Goal: Navigation & Orientation: Find specific page/section

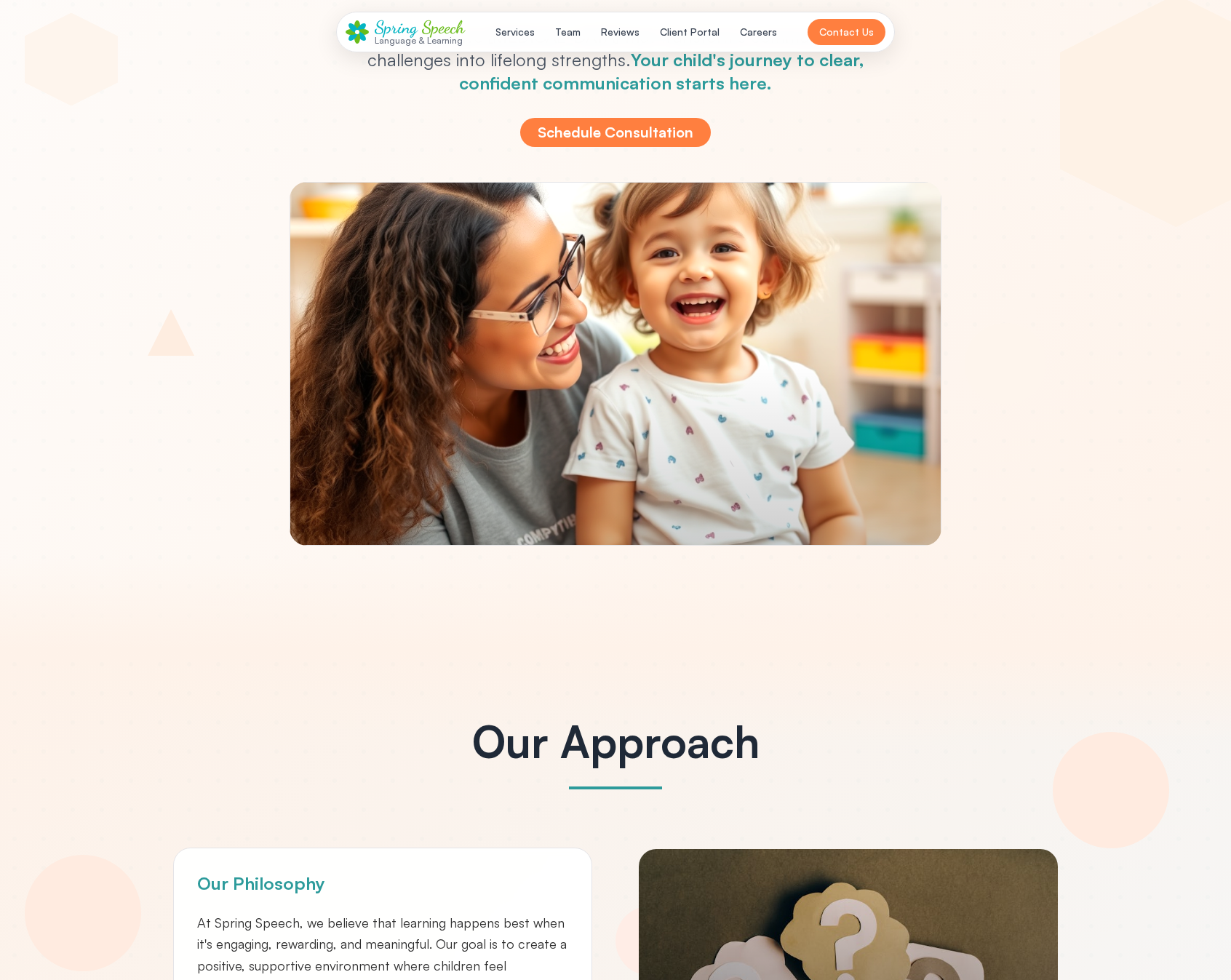
scroll to position [427, 0]
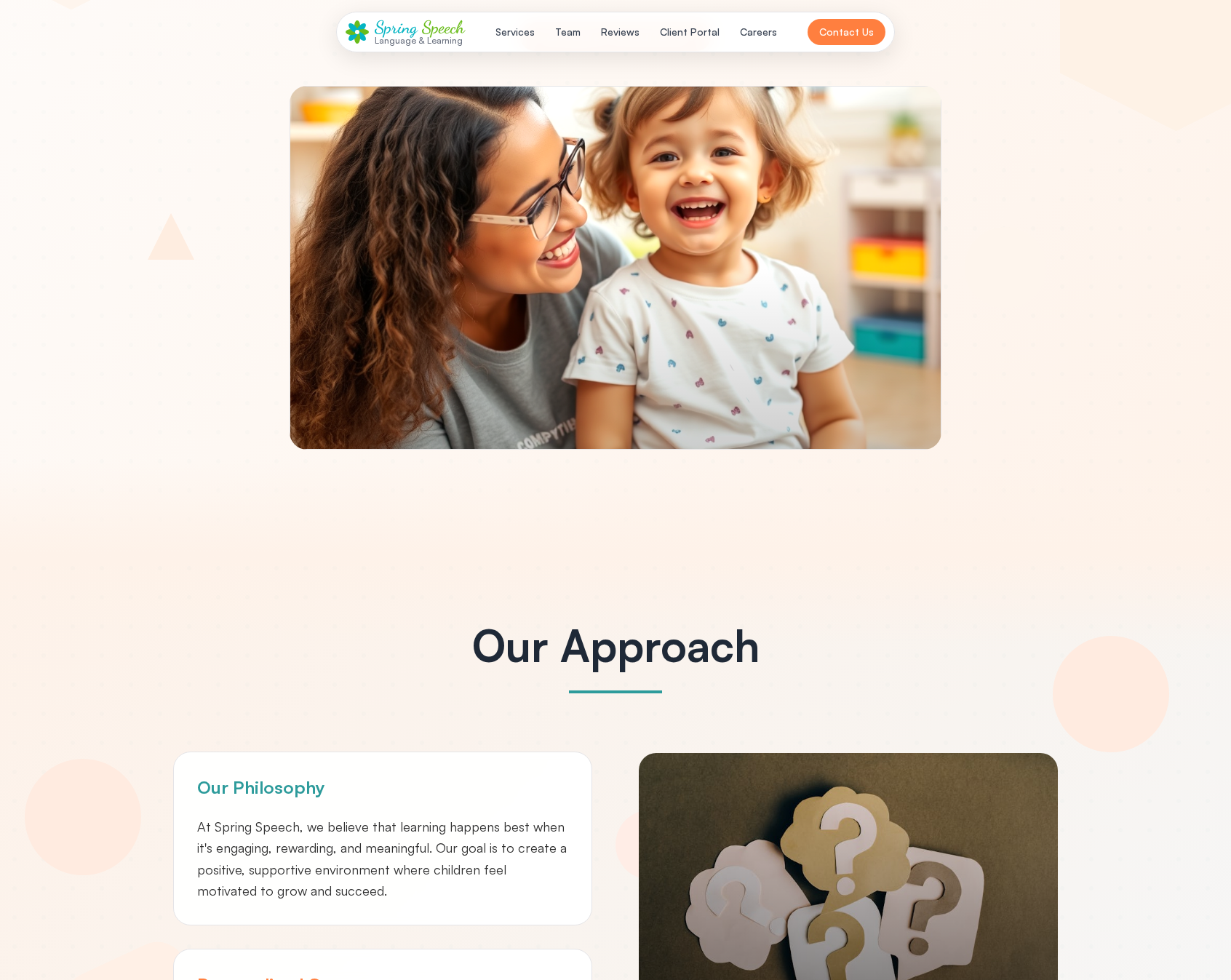
click at [536, 29] on button "Services" at bounding box center [515, 32] width 57 height 26
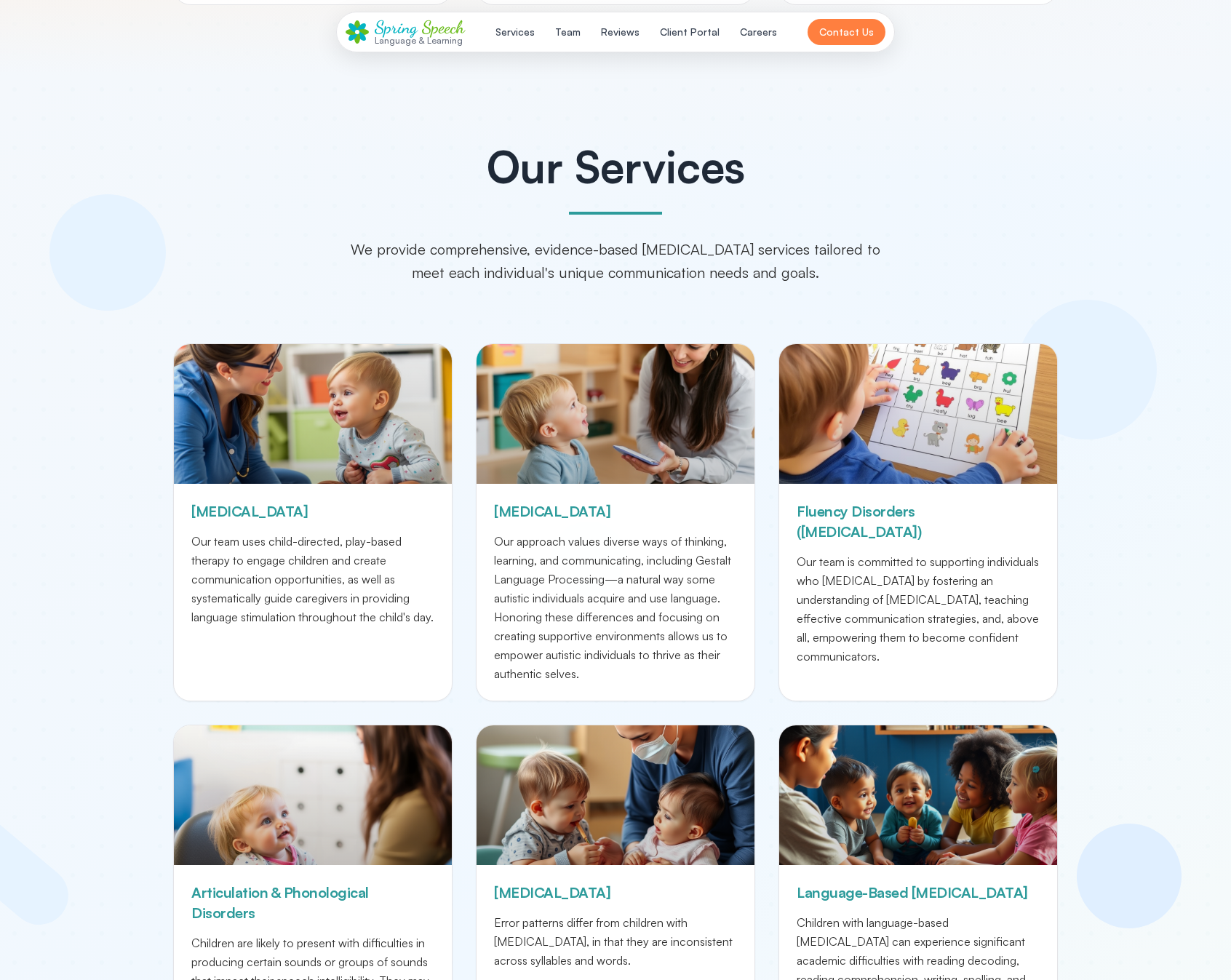
click at [567, 30] on button "Team" at bounding box center [567, 32] width 43 height 26
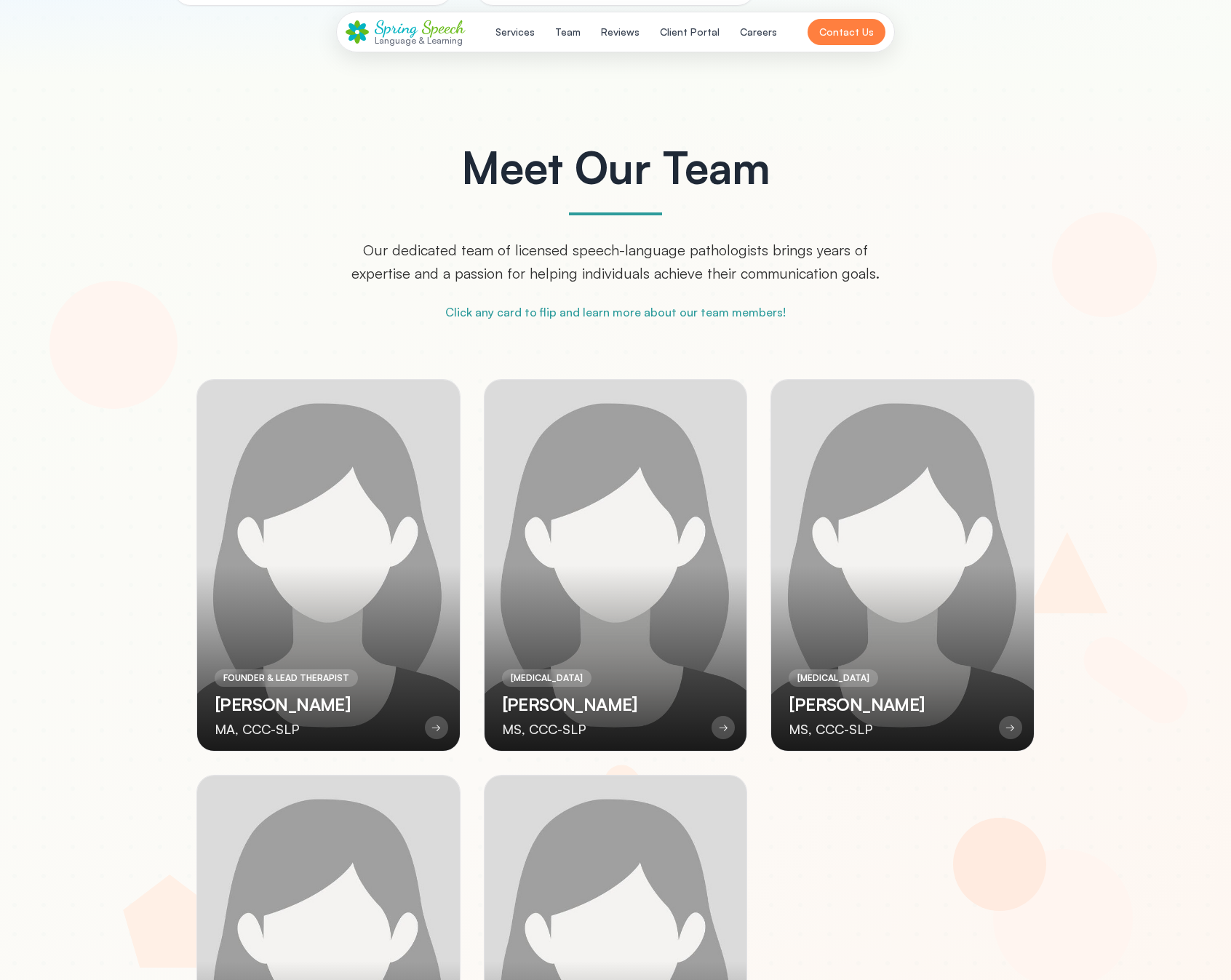
click at [588, 38] on nav "Services Team Reviews Client Portal Careers" at bounding box center [636, 32] width 299 height 26
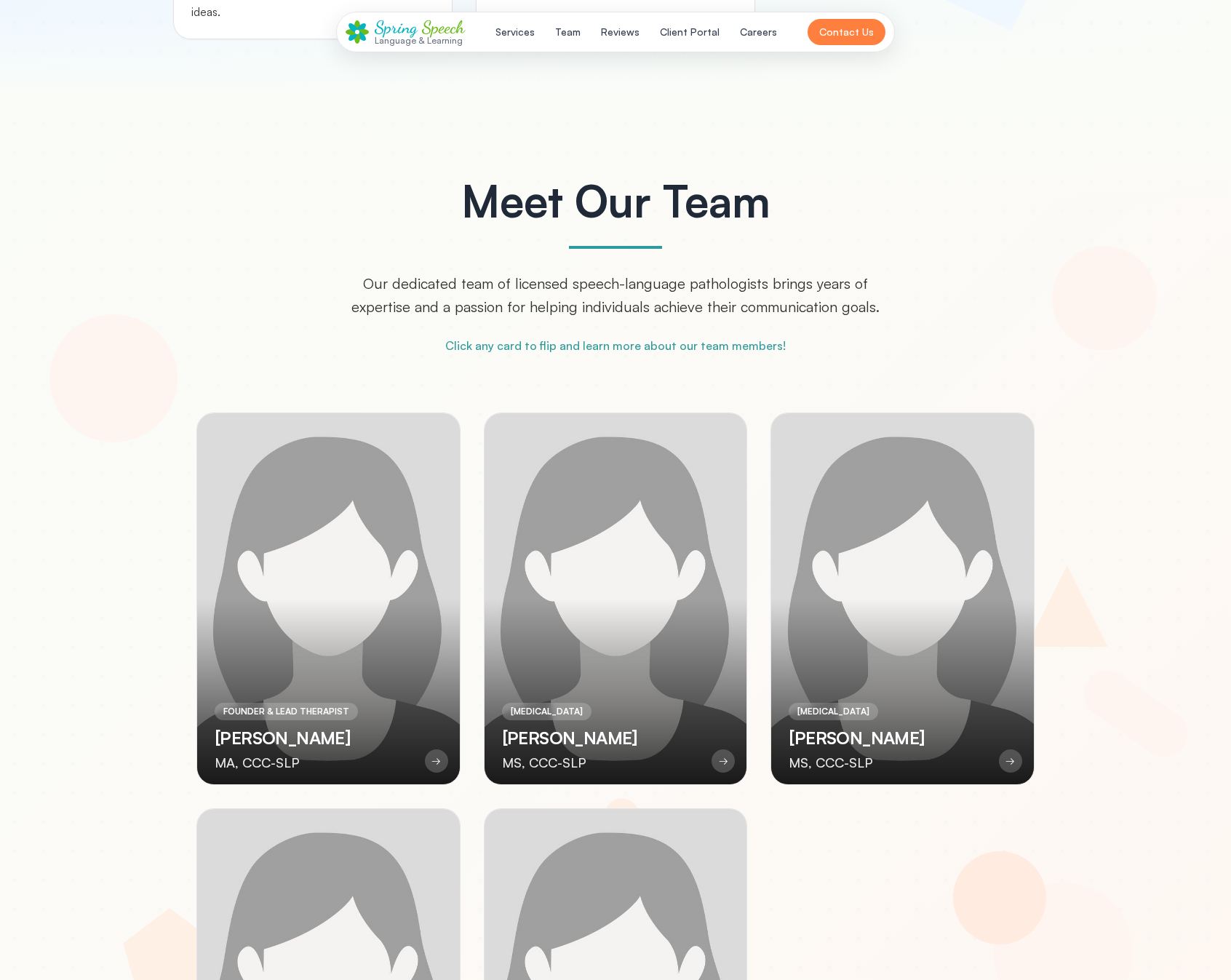
click at [632, 34] on button "Reviews" at bounding box center [620, 32] width 56 height 26
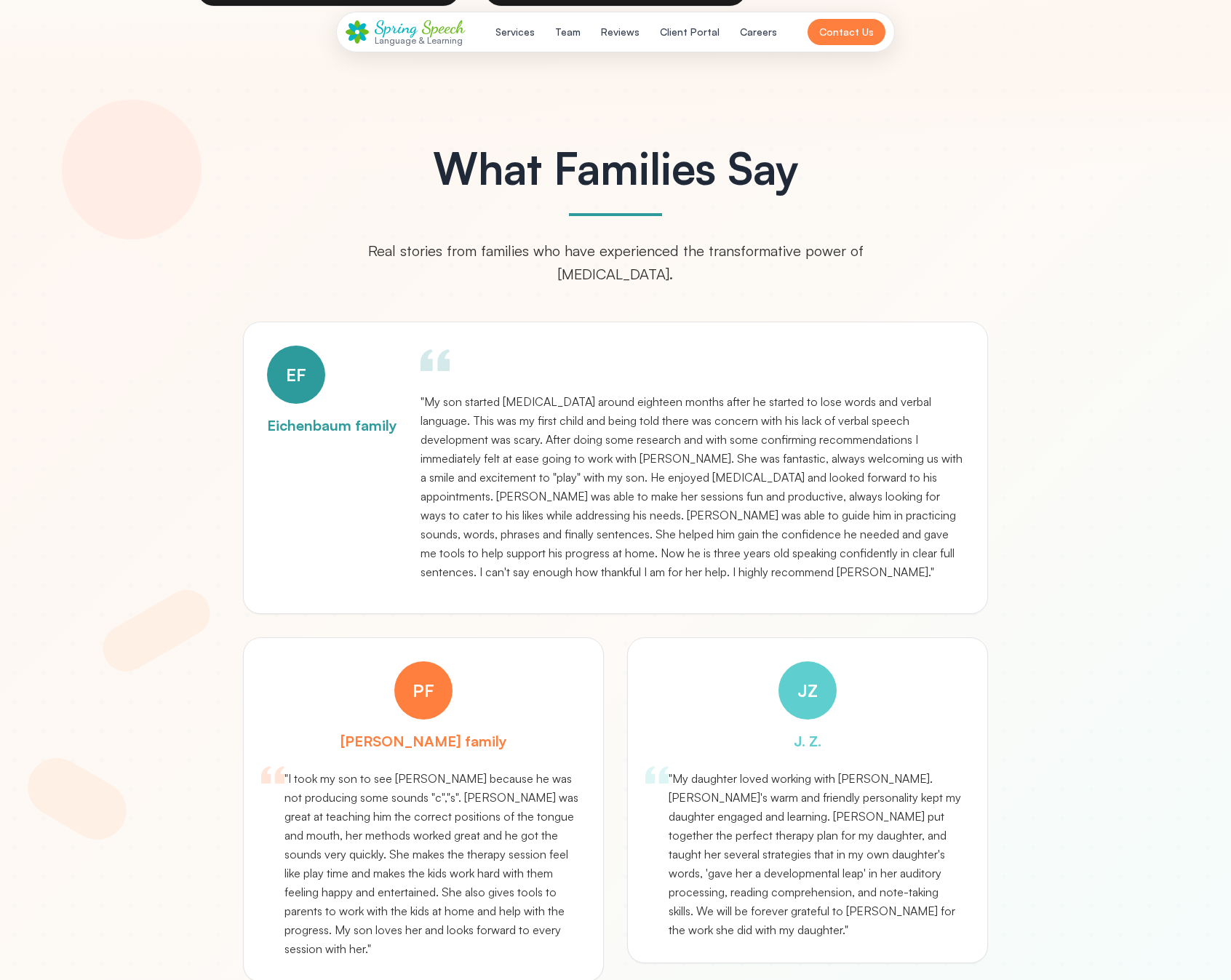
click at [589, 34] on button "Team" at bounding box center [567, 32] width 43 height 26
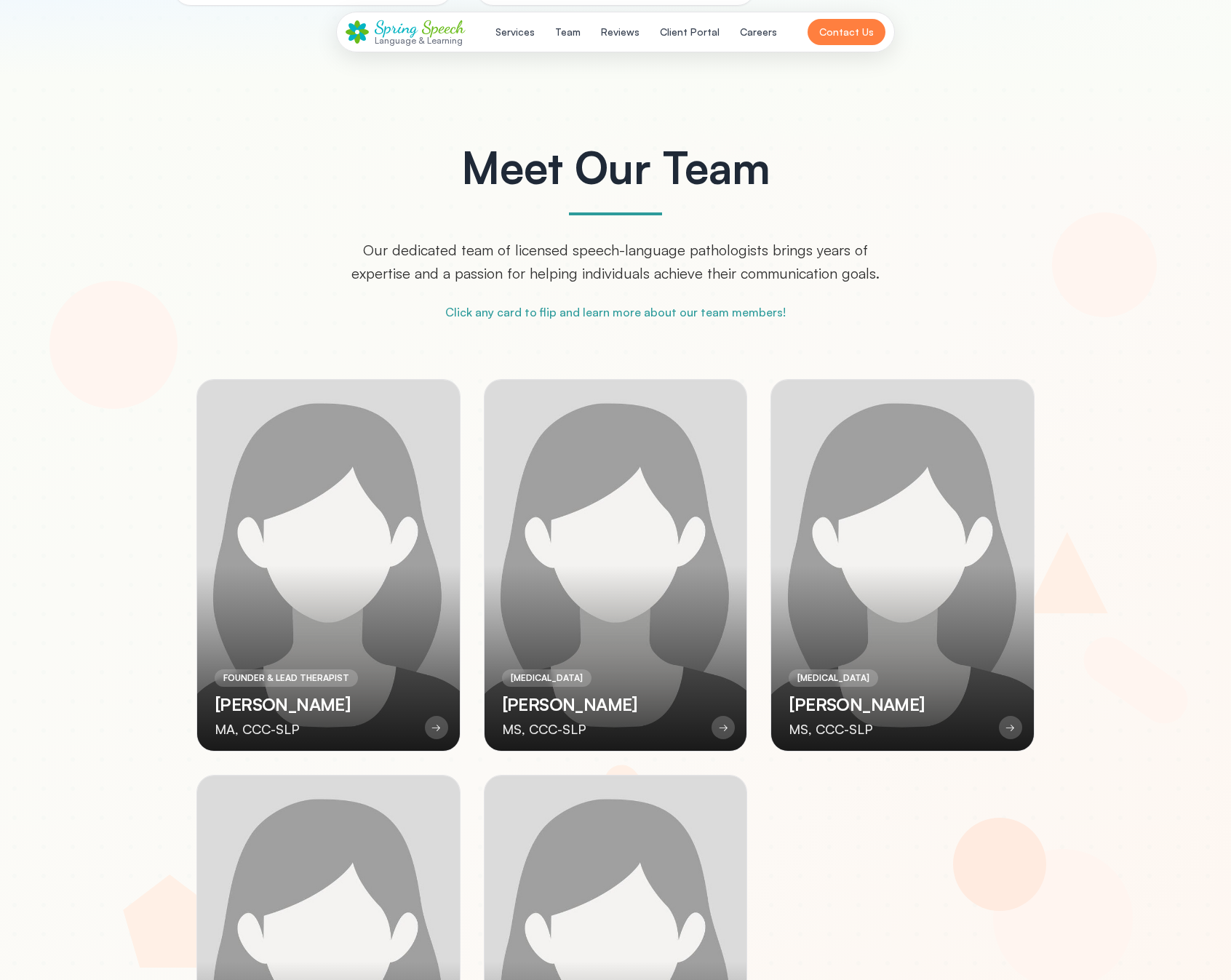
click at [581, 35] on button "Team" at bounding box center [567, 32] width 43 height 26
click at [519, 36] on button "Services" at bounding box center [515, 32] width 57 height 26
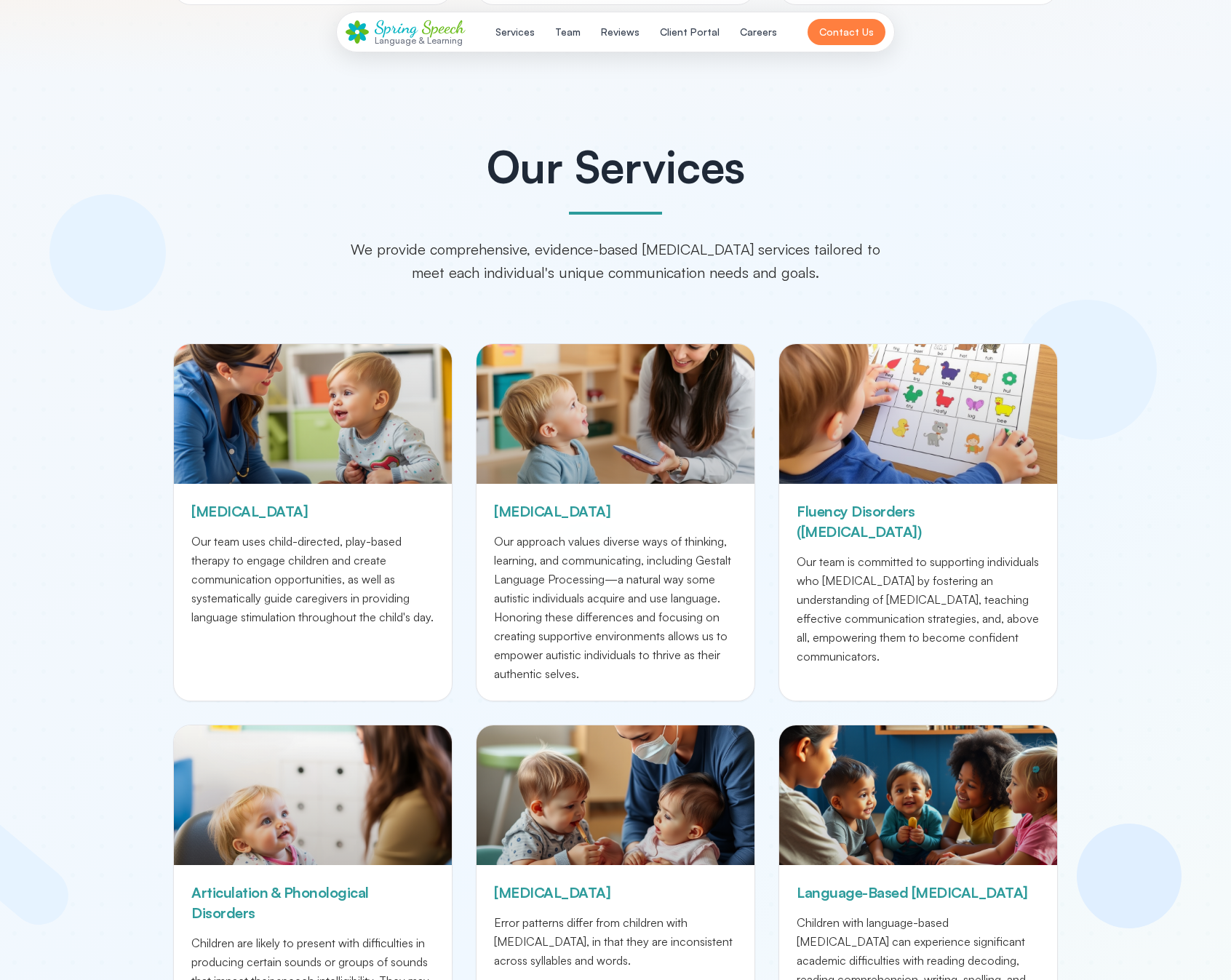
click at [565, 36] on button "Team" at bounding box center [567, 32] width 43 height 26
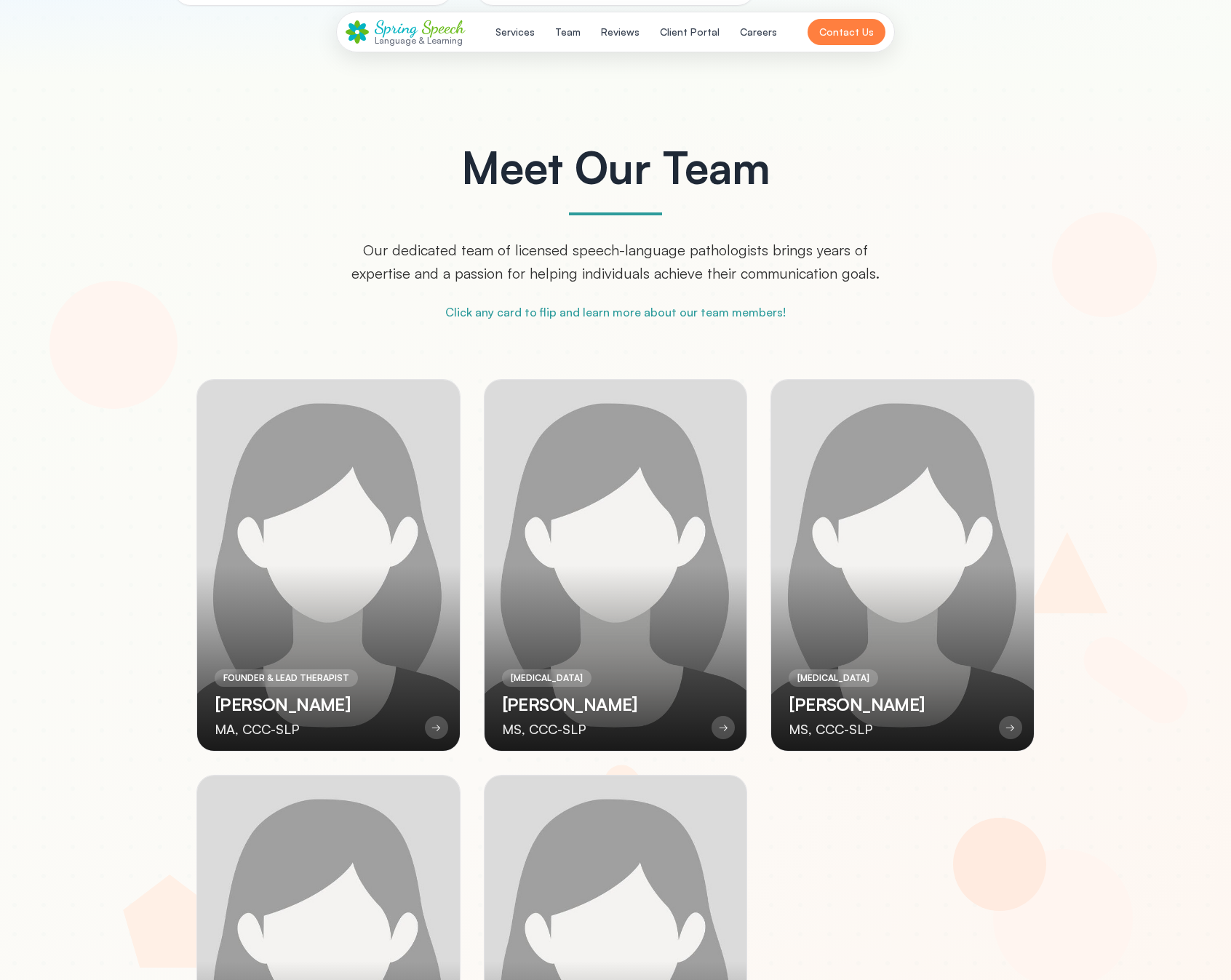
click at [606, 33] on button "Reviews" at bounding box center [620, 32] width 56 height 26
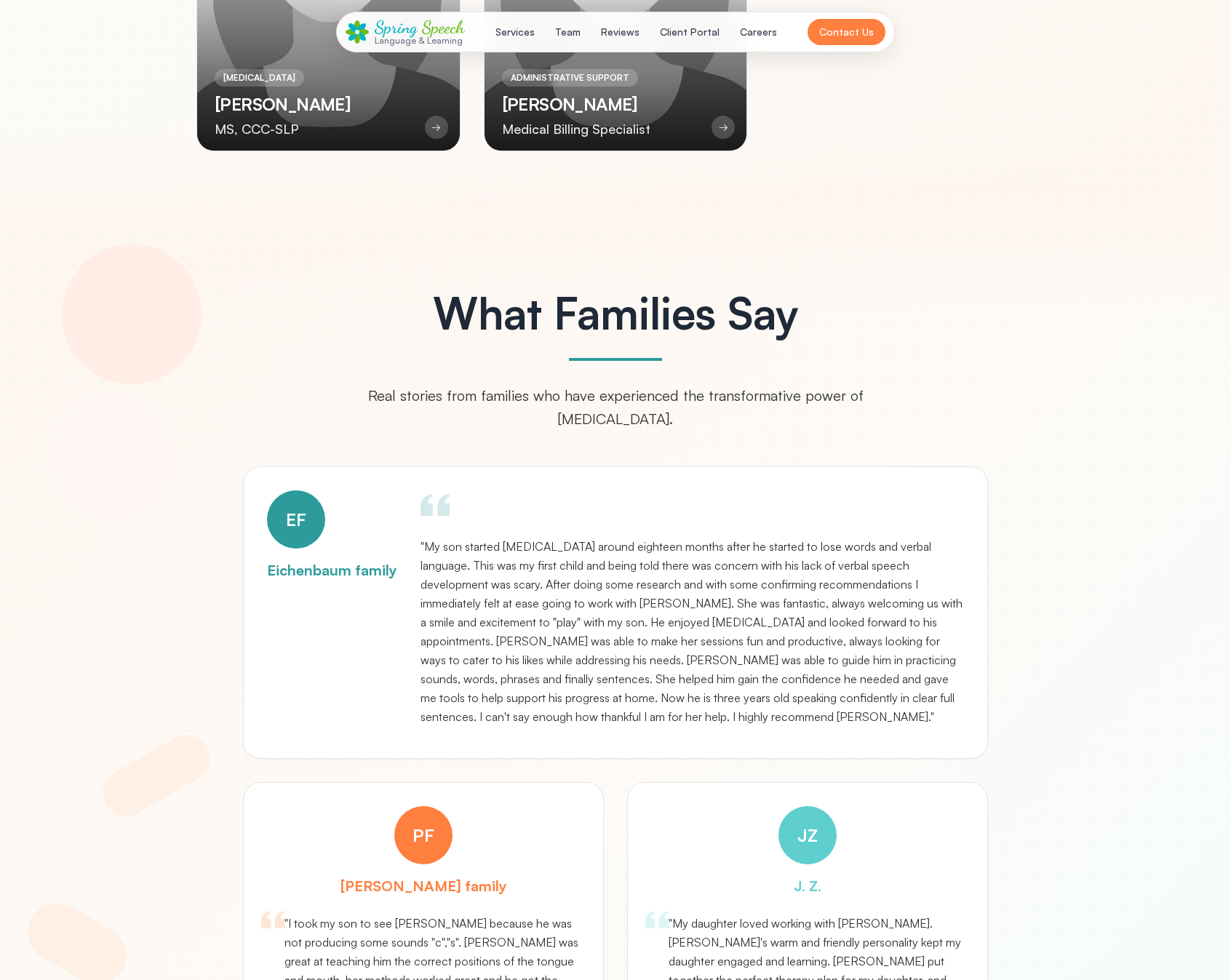
scroll to position [4569, 0]
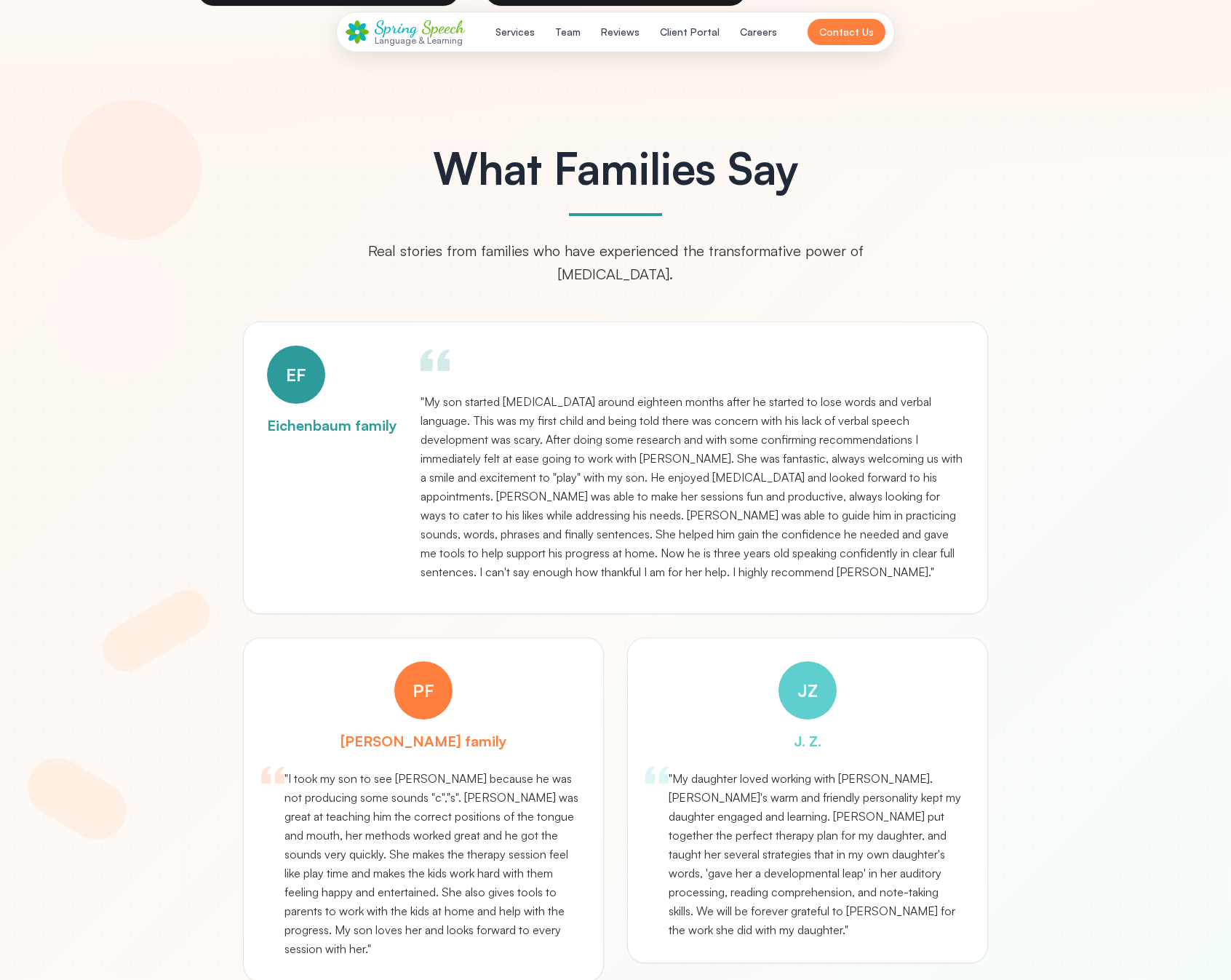
click at [675, 42] on button "Client Portal" at bounding box center [690, 32] width 77 height 26
click at [745, 31] on button "Careers" at bounding box center [759, 32] width 54 height 26
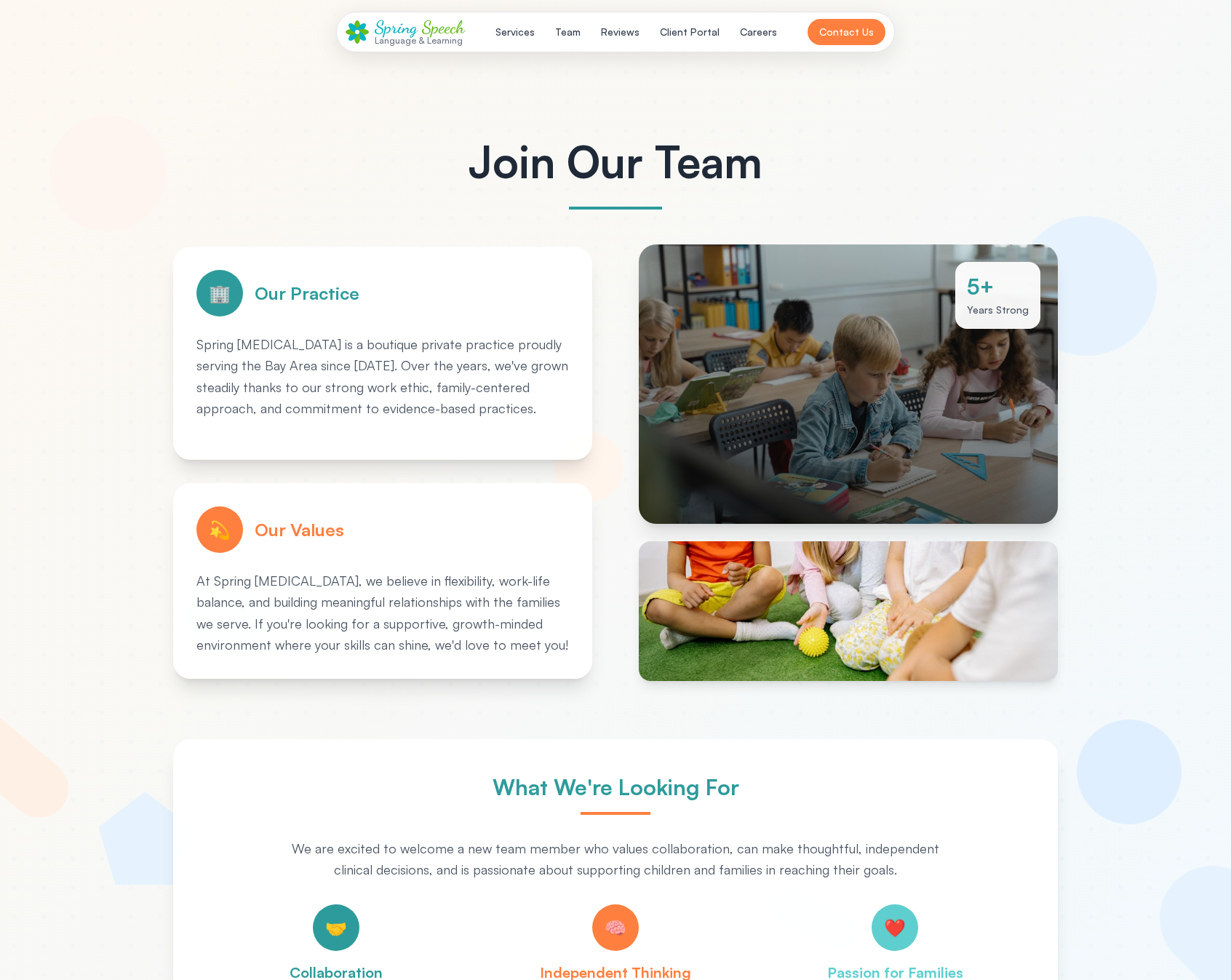
click at [707, 32] on button "Client Portal" at bounding box center [690, 32] width 77 height 26
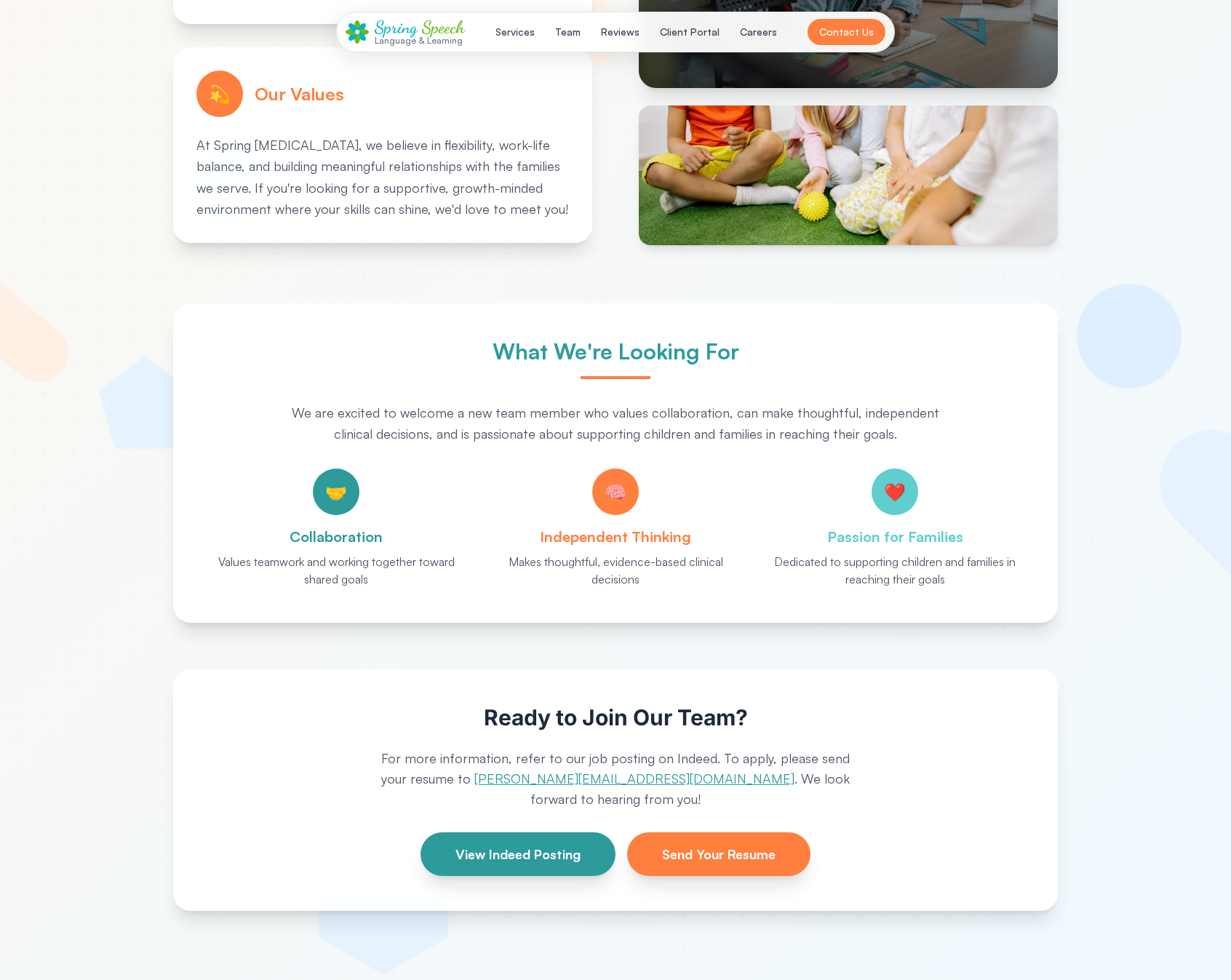
scroll to position [214, 0]
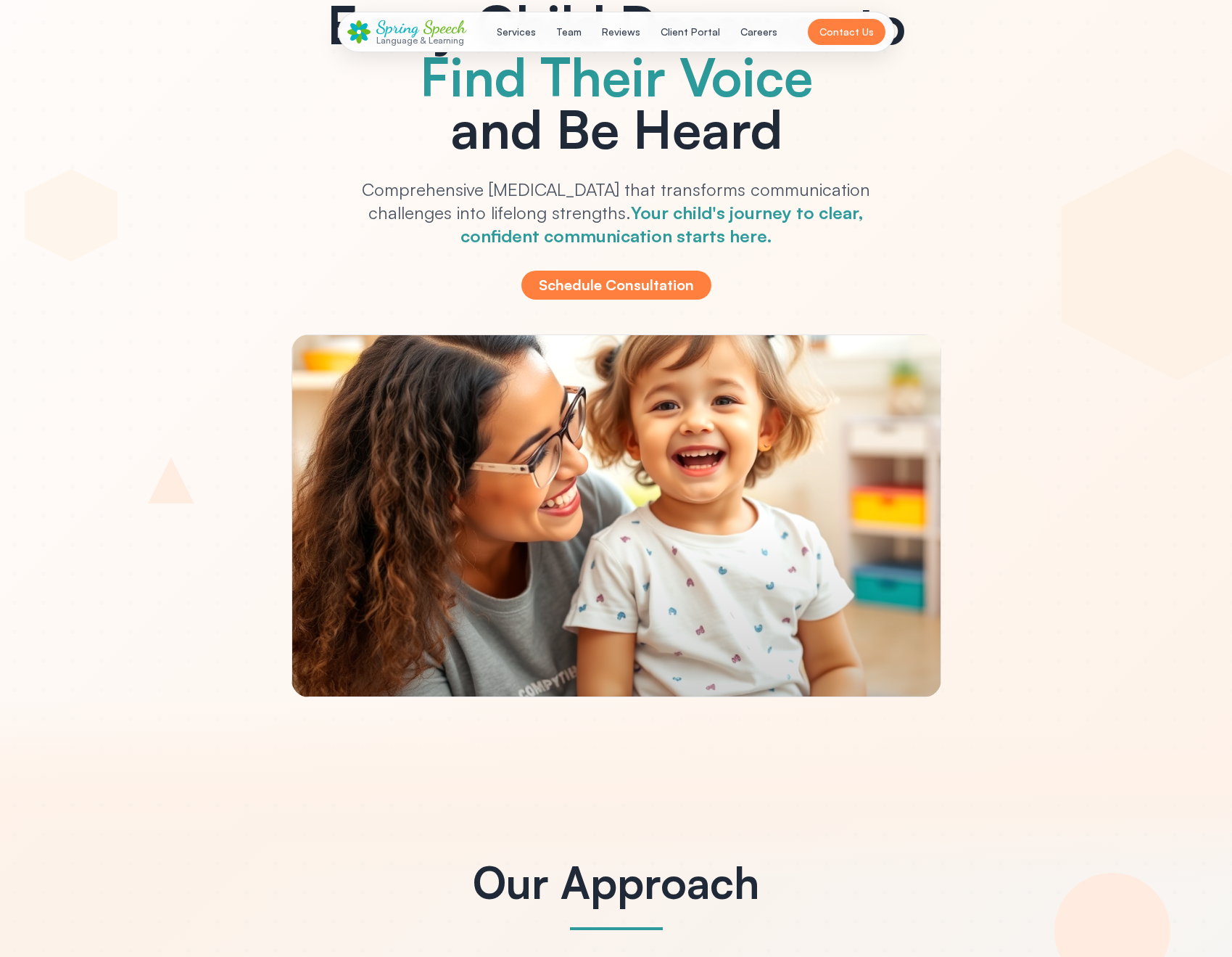
scroll to position [163, 0]
